Goal: Task Accomplishment & Management: Use online tool/utility

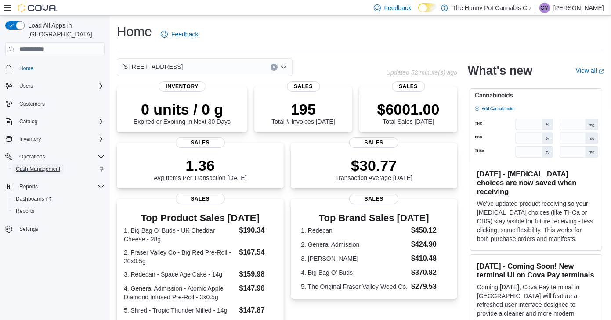
click at [47, 165] on span "Cash Management" at bounding box center [38, 168] width 44 height 7
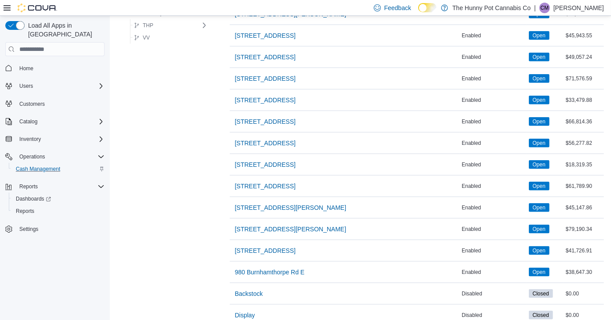
scroll to position [727, 0]
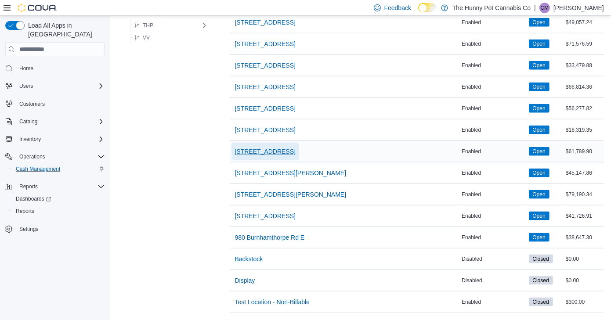
click at [252, 147] on span "[STREET_ADDRESS]" at bounding box center [265, 151] width 61 height 9
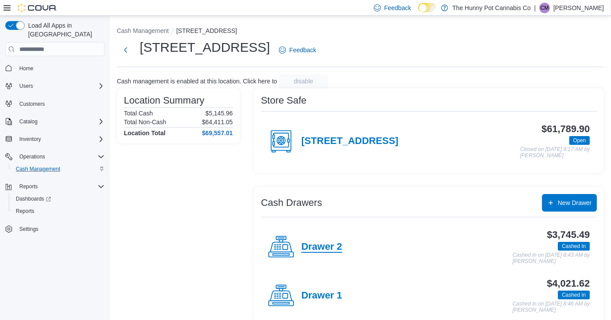
click at [330, 247] on h4 "Drawer 2" at bounding box center [321, 246] width 41 height 11
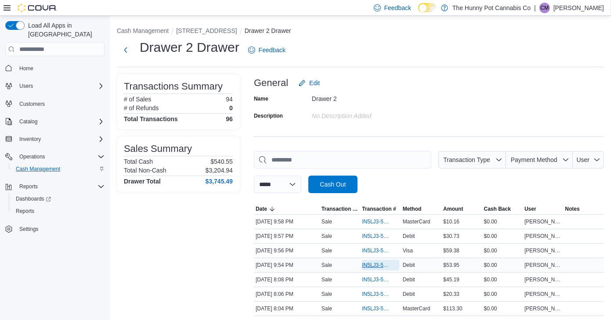
click at [377, 264] on span "IN5LJ3-5951971" at bounding box center [376, 265] width 28 height 7
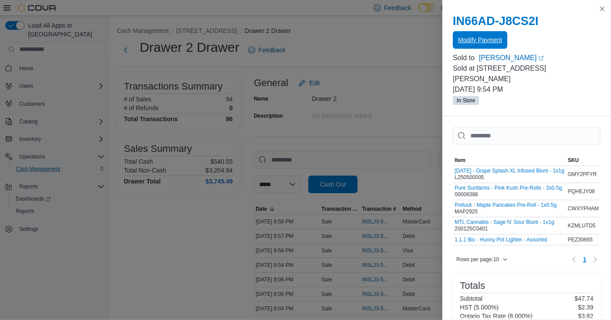
click at [483, 37] on span "Modify Payment" at bounding box center [480, 40] width 44 height 9
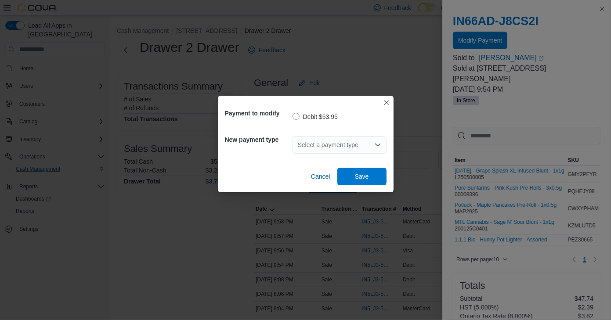
click at [362, 151] on div "Select a payment type" at bounding box center [339, 145] width 94 height 18
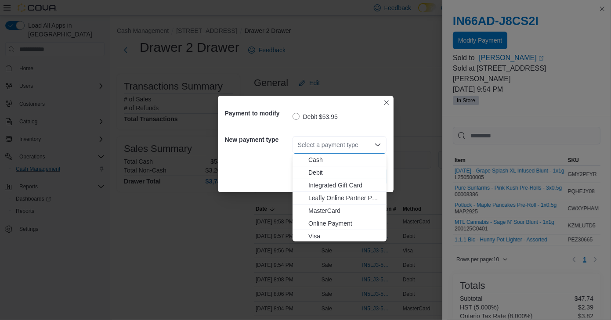
click at [316, 232] on span "Visa" at bounding box center [344, 236] width 73 height 9
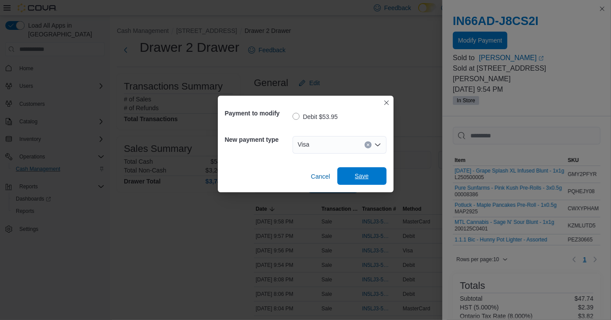
click at [368, 177] on span "Save" at bounding box center [362, 176] width 14 height 9
